Goal: Task Accomplishment & Management: Use online tool/utility

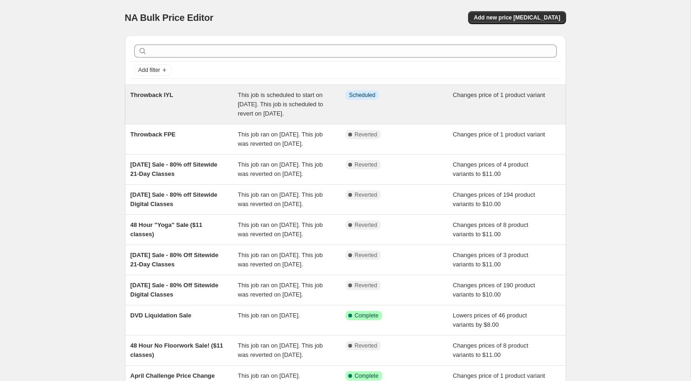
click at [218, 99] on div "Throwback IYL" at bounding box center [184, 105] width 108 height 28
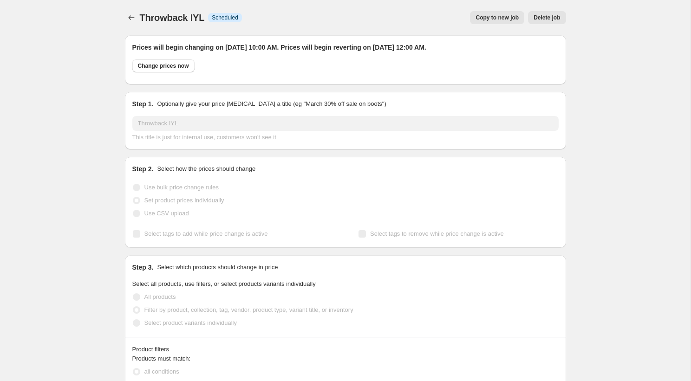
select select "product"
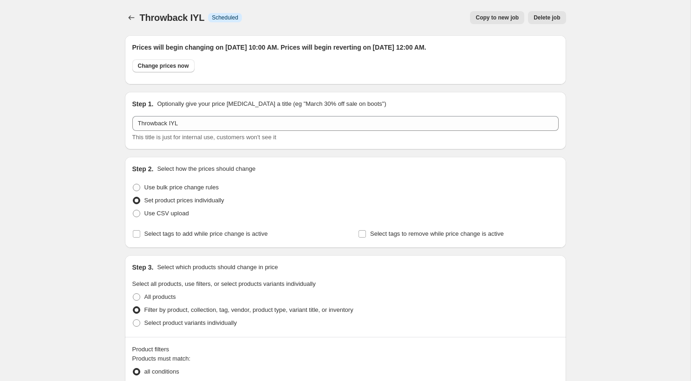
click at [549, 14] on button "Delete job" at bounding box center [547, 17] width 38 height 13
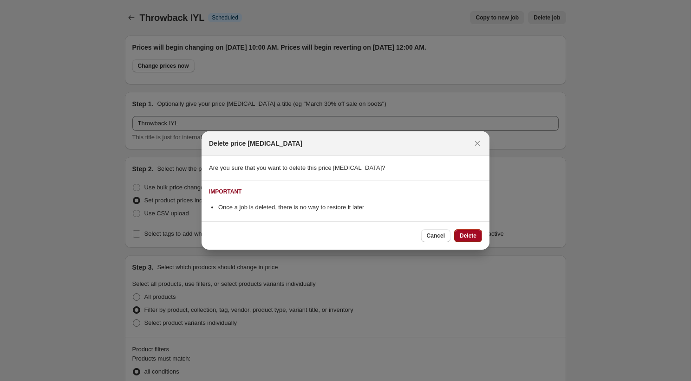
click at [470, 235] on span "Delete" at bounding box center [468, 235] width 17 height 7
